Goal: Obtain resource: Download file/media

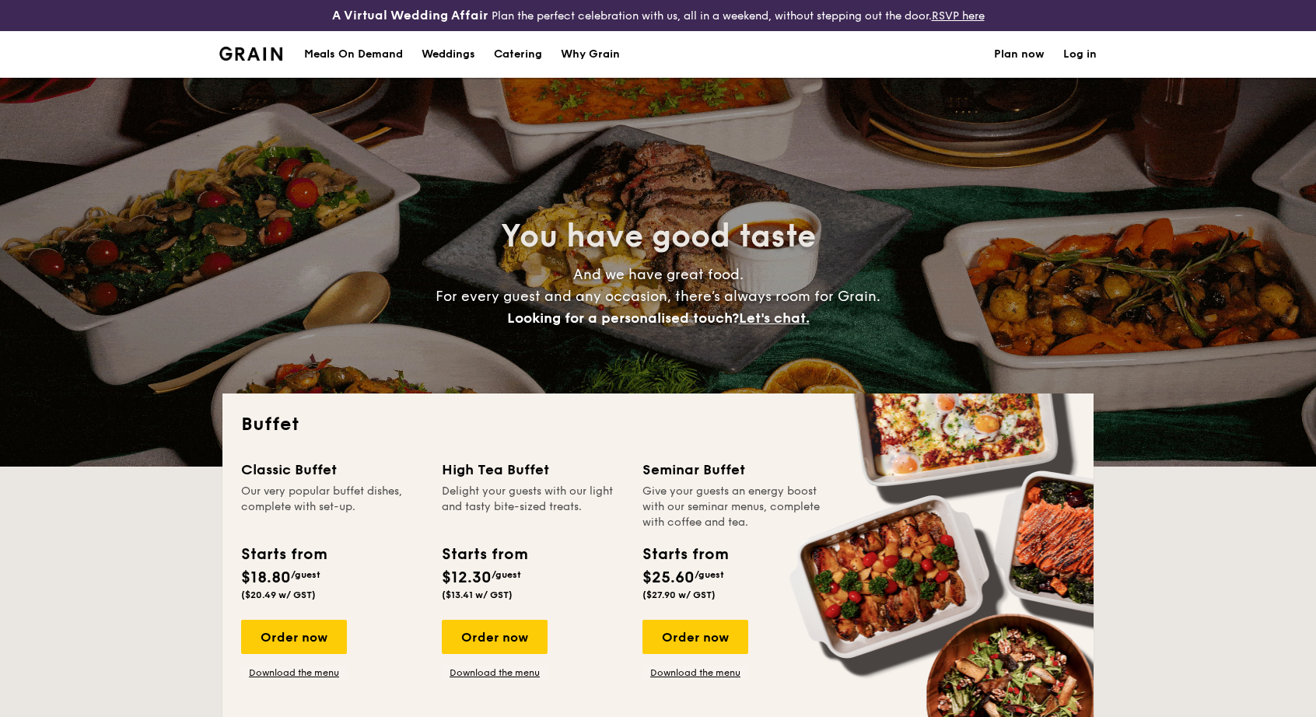
select select
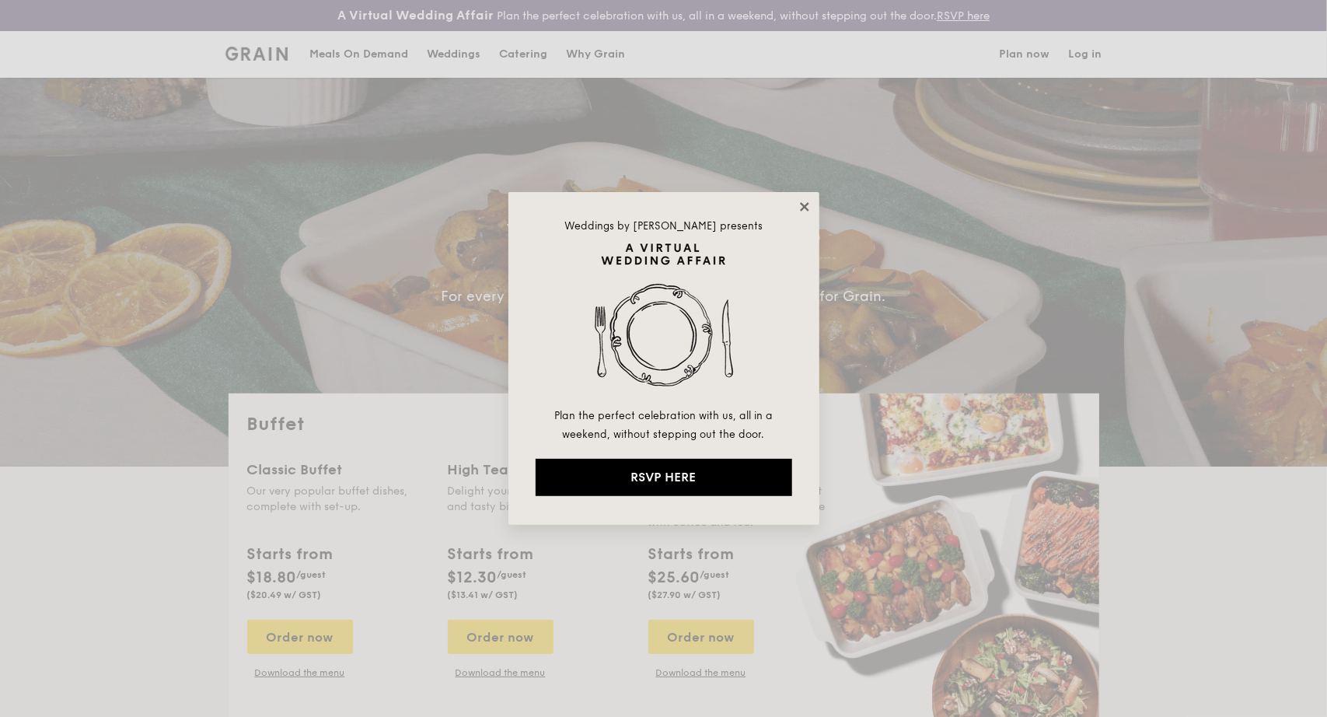
click at [803, 209] on icon at bounding box center [805, 207] width 14 height 14
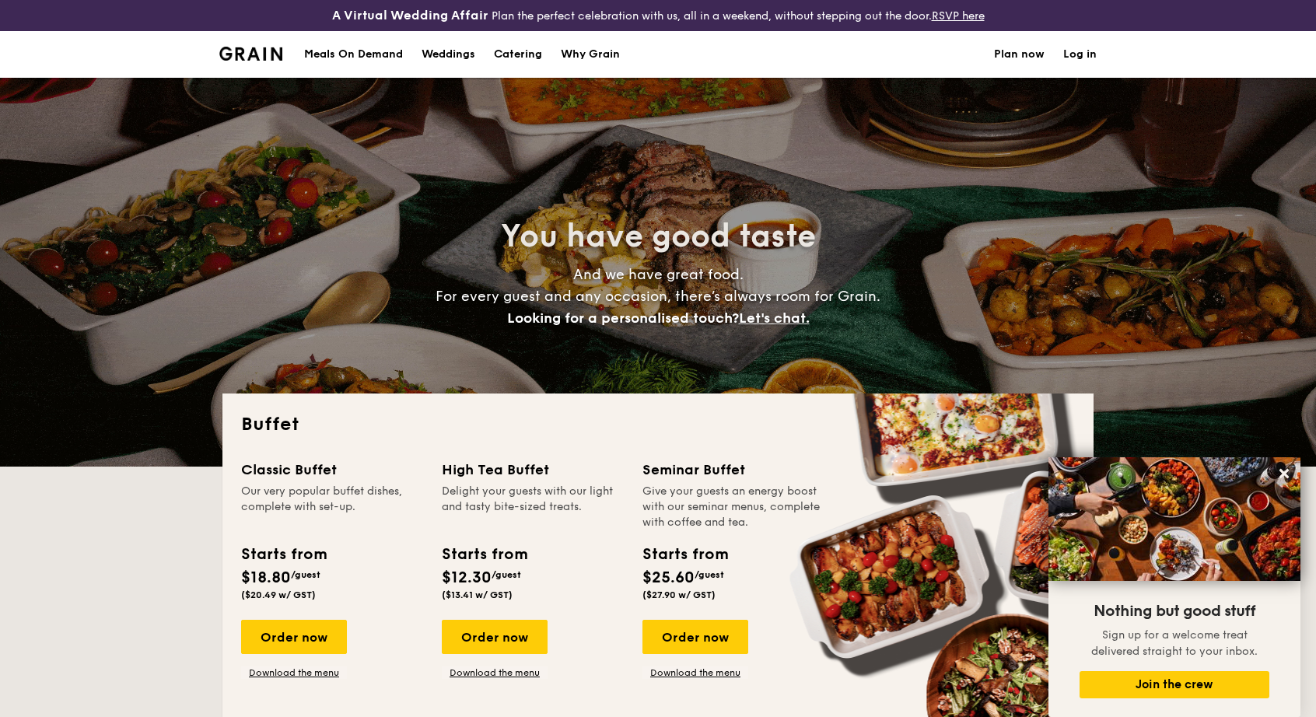
click at [1014, 60] on link "Plan now" at bounding box center [1019, 54] width 51 height 47
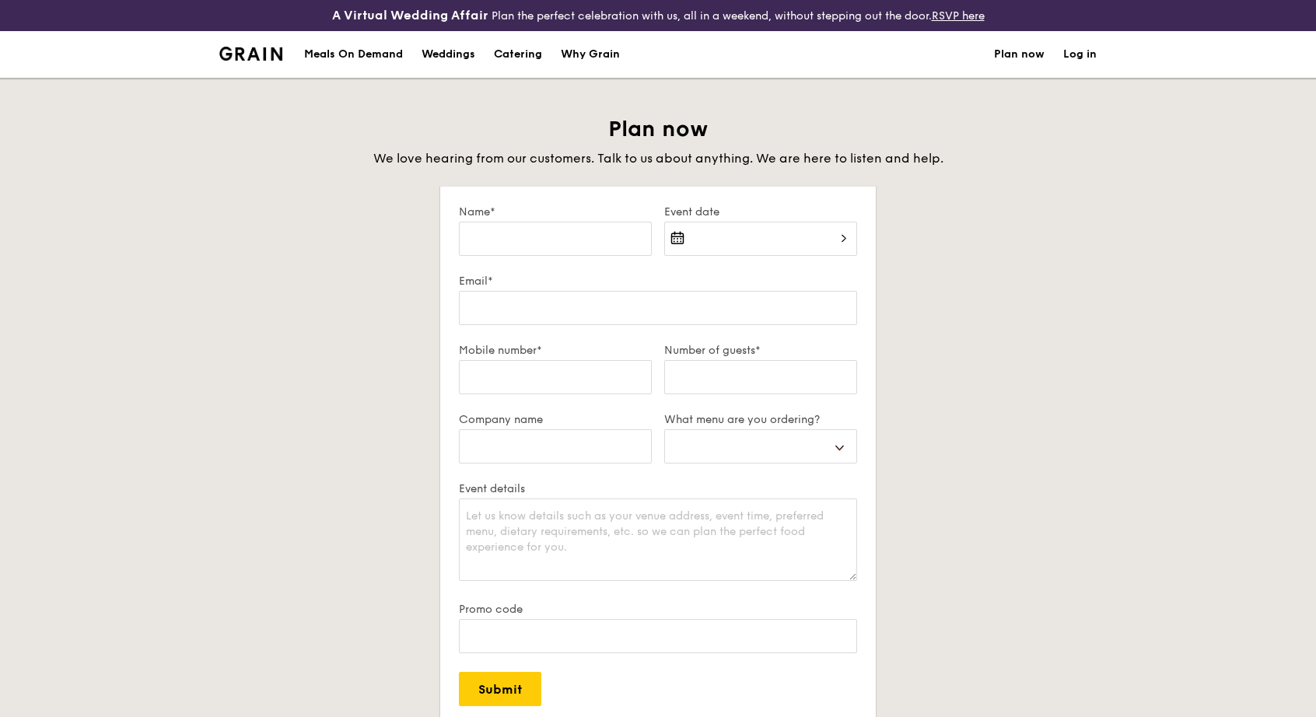
select select
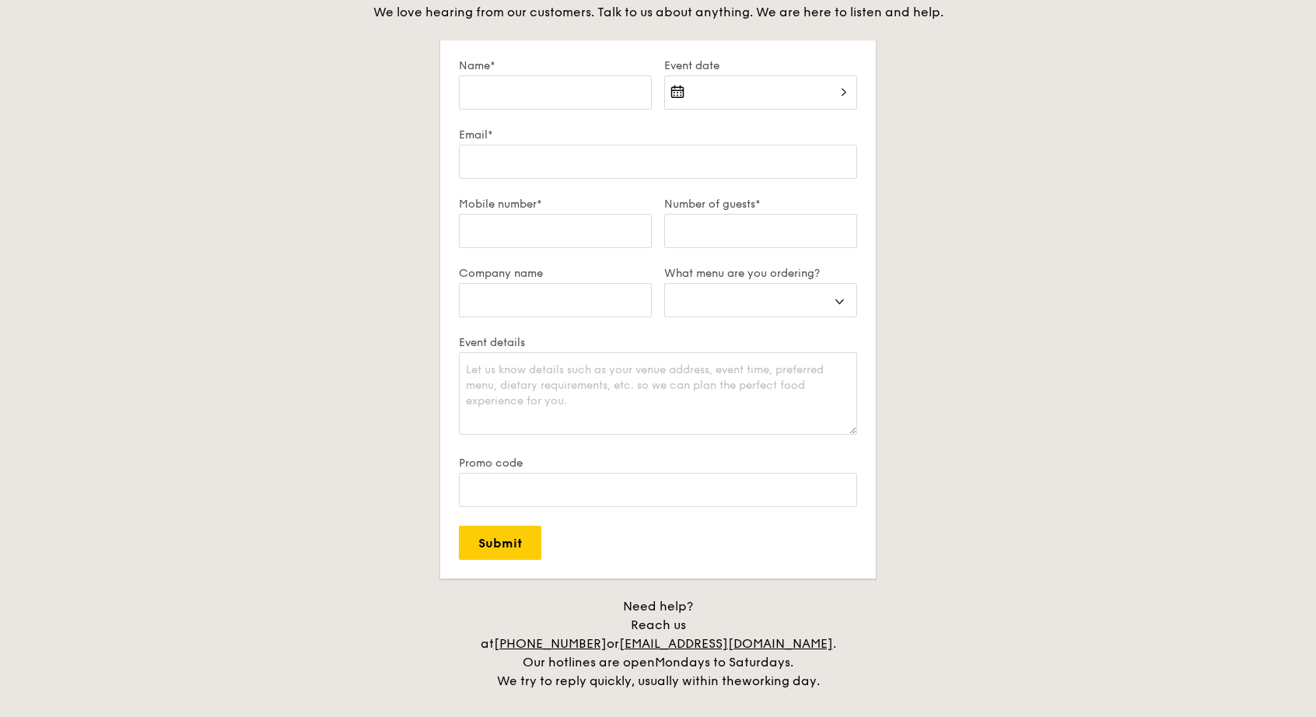
scroll to position [156, 0]
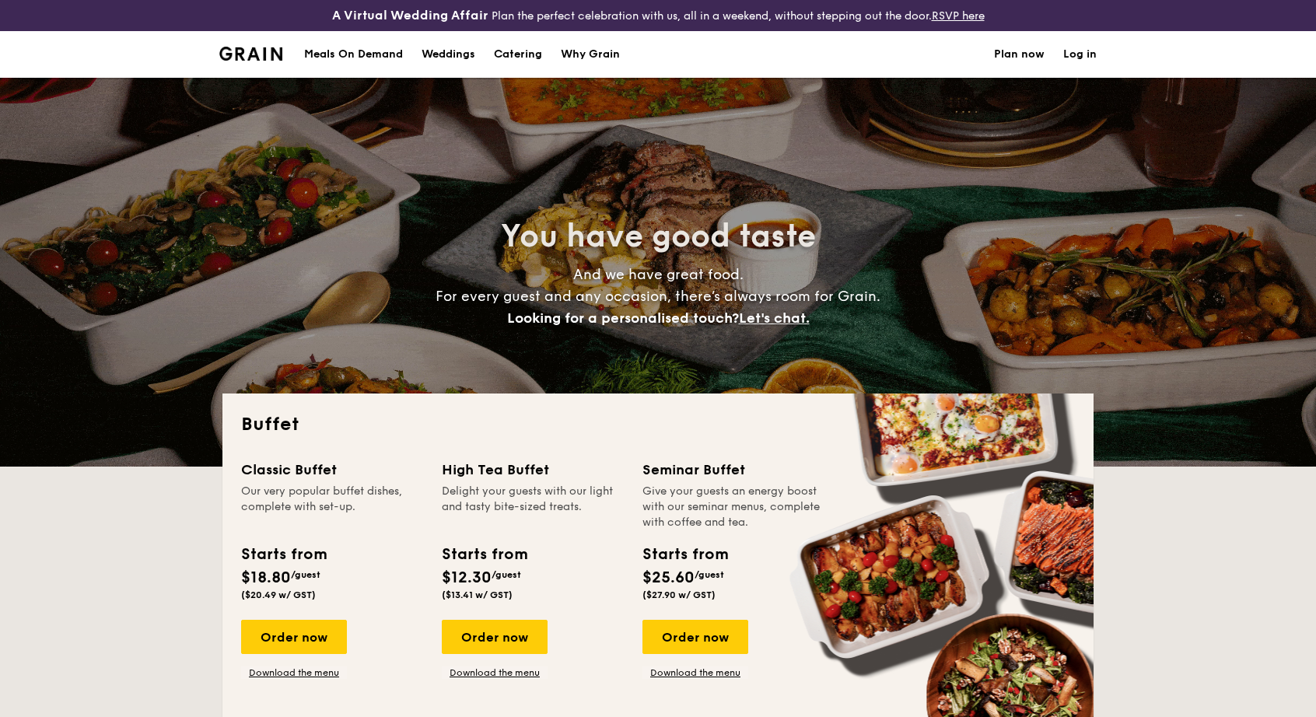
select select
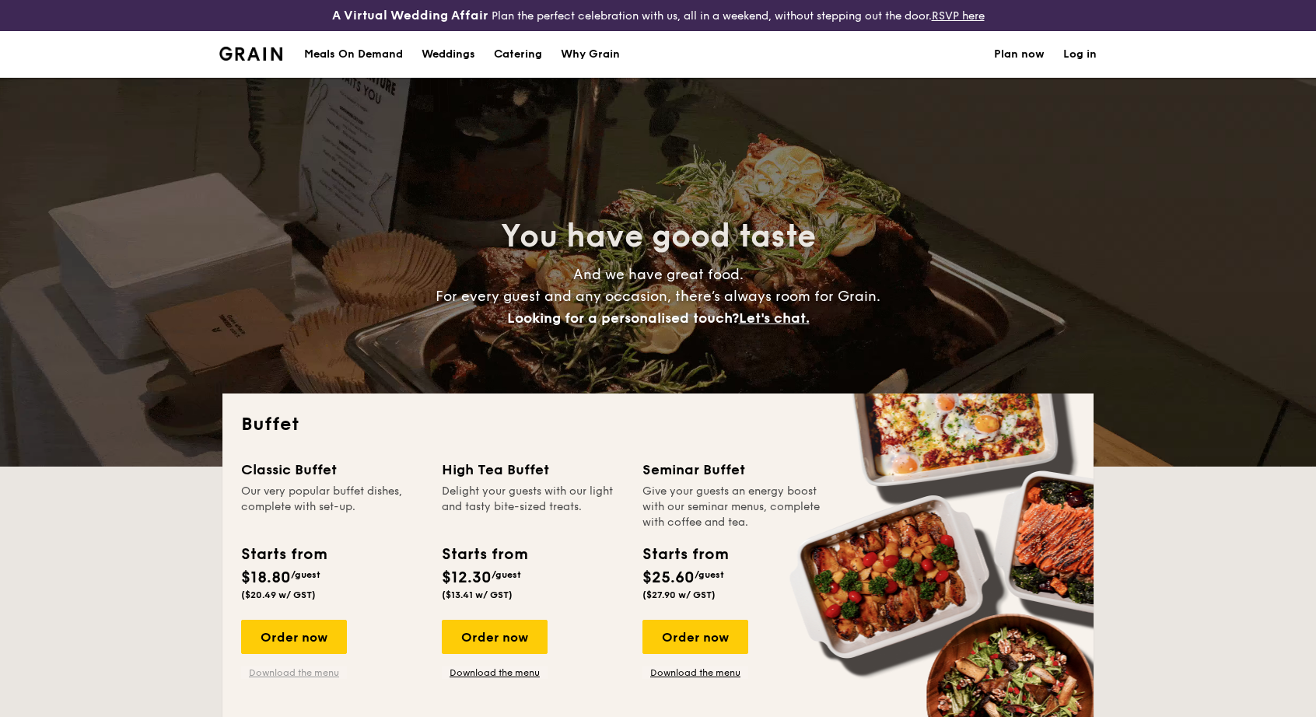
click at [270, 674] on link "Download the menu" at bounding box center [294, 672] width 106 height 12
